Goal: Transaction & Acquisition: Purchase product/service

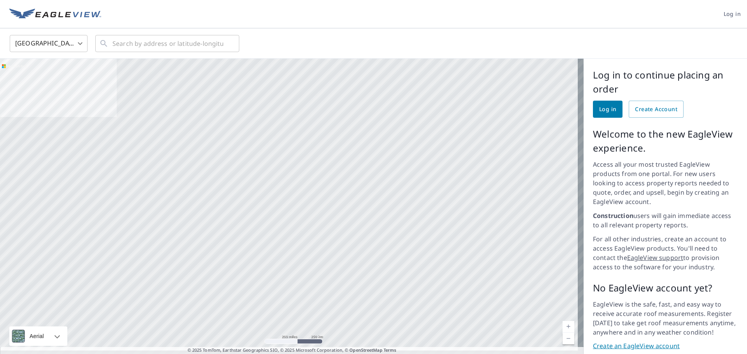
click at [608, 111] on span "Log in" at bounding box center [607, 110] width 17 height 10
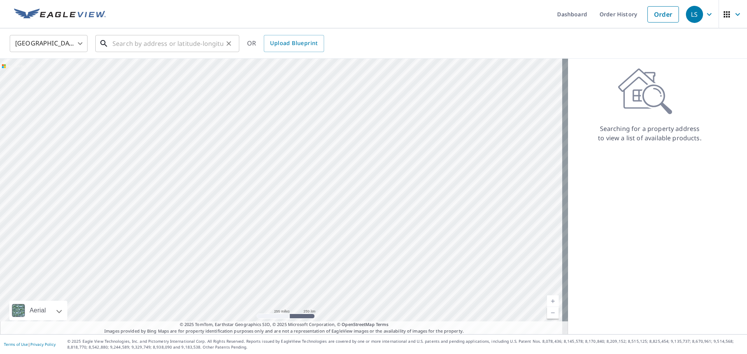
click at [187, 44] on input "text" at bounding box center [167, 44] width 111 height 22
paste input "[STREET_ADDRESS][PERSON_NAME]"
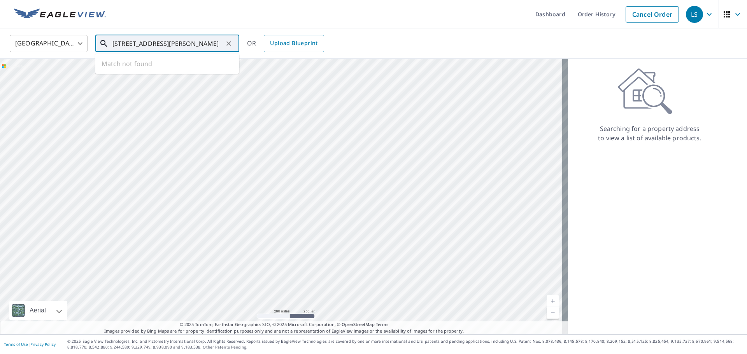
scroll to position [0, 8]
click at [193, 67] on span "[STREET_ADDRESS][PERSON_NAME]" at bounding box center [172, 65] width 122 height 9
type input "[STREET_ADDRESS][PERSON_NAME]"
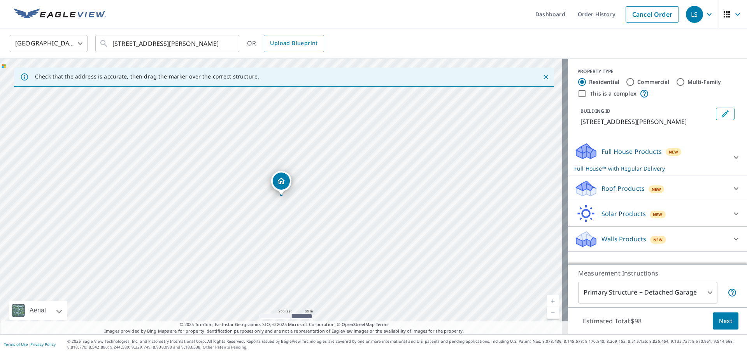
click at [615, 187] on p "Roof Products" at bounding box center [622, 188] width 43 height 9
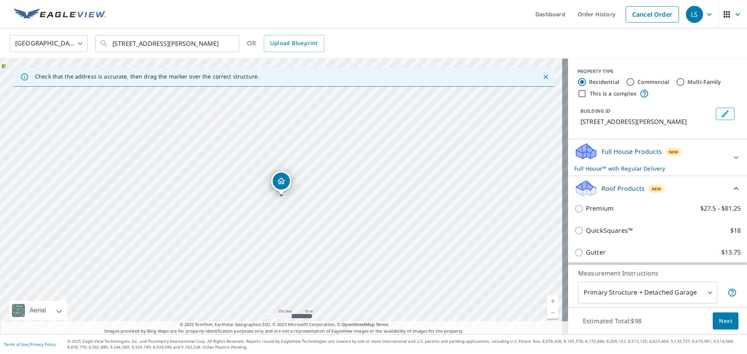
scroll to position [75, 0]
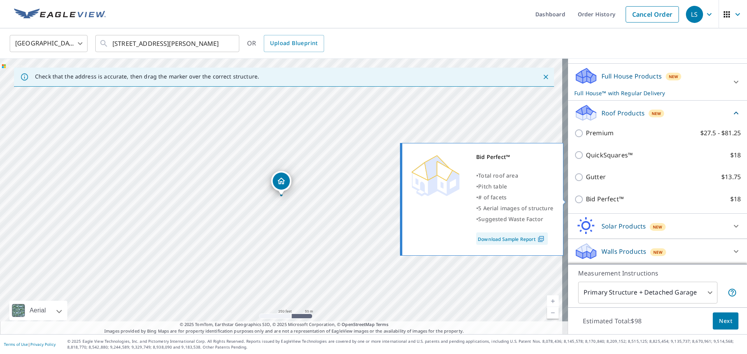
click at [611, 201] on p "Bid Perfect™" at bounding box center [605, 199] width 38 height 10
click at [586, 201] on input "Bid Perfect™ $18" at bounding box center [580, 199] width 12 height 9
checkbox input "true"
checkbox input "false"
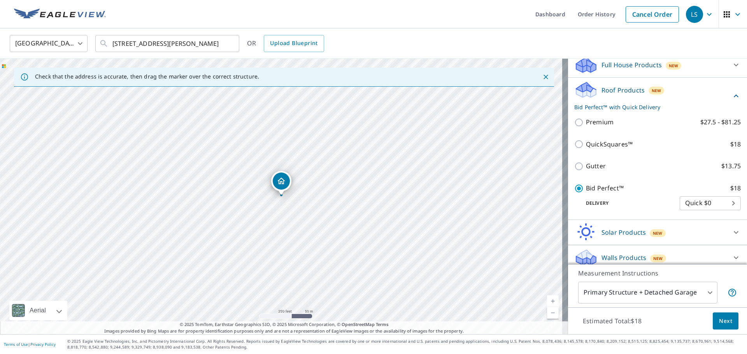
scroll to position [93, 0]
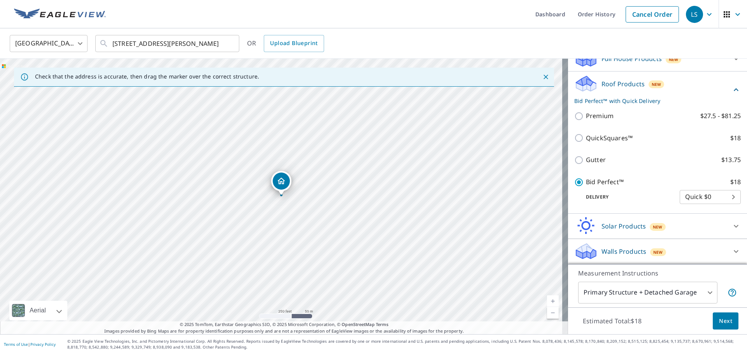
click at [719, 323] on span "Next" at bounding box center [725, 322] width 13 height 10
